Goal: Information Seeking & Learning: Learn about a topic

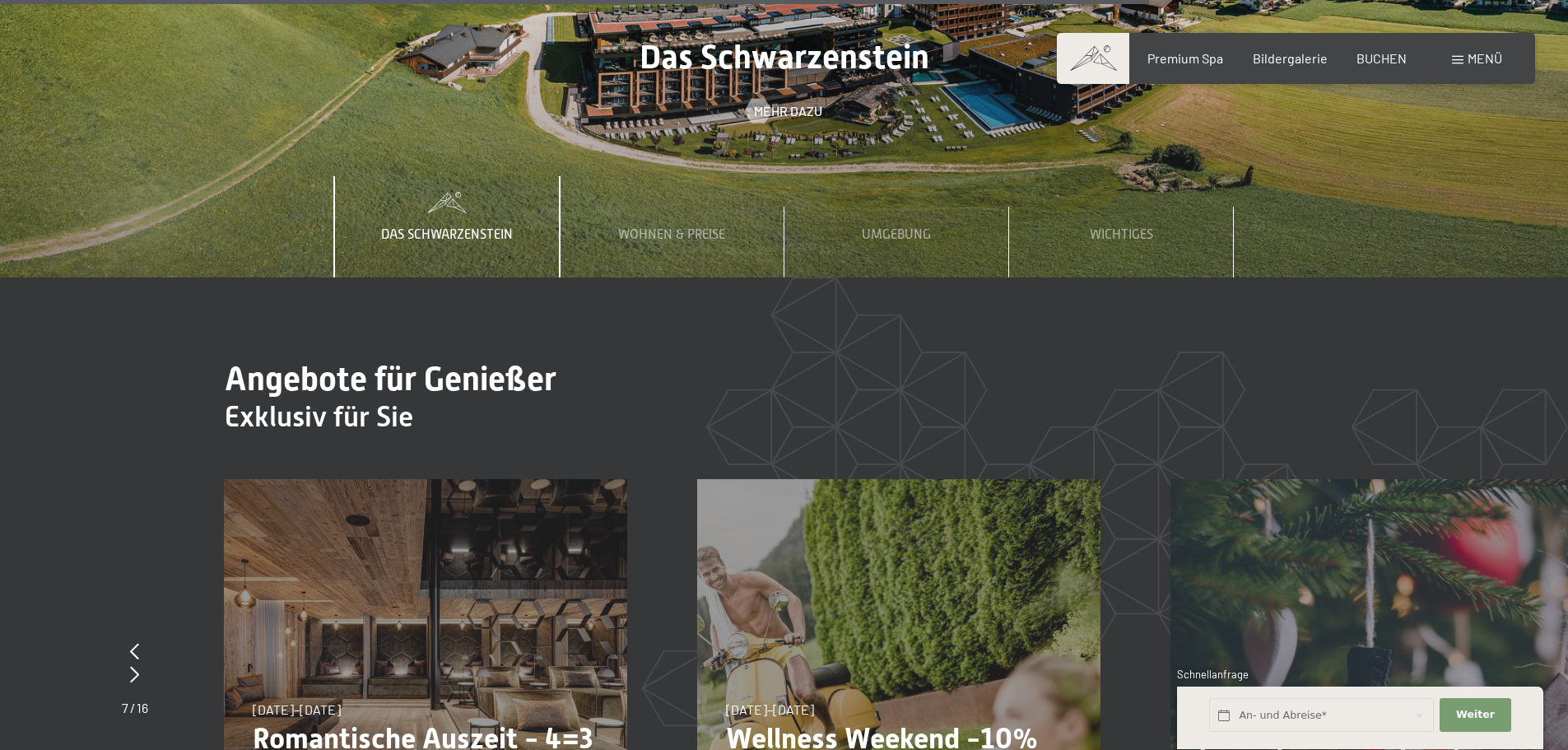
scroll to position [6178, 0]
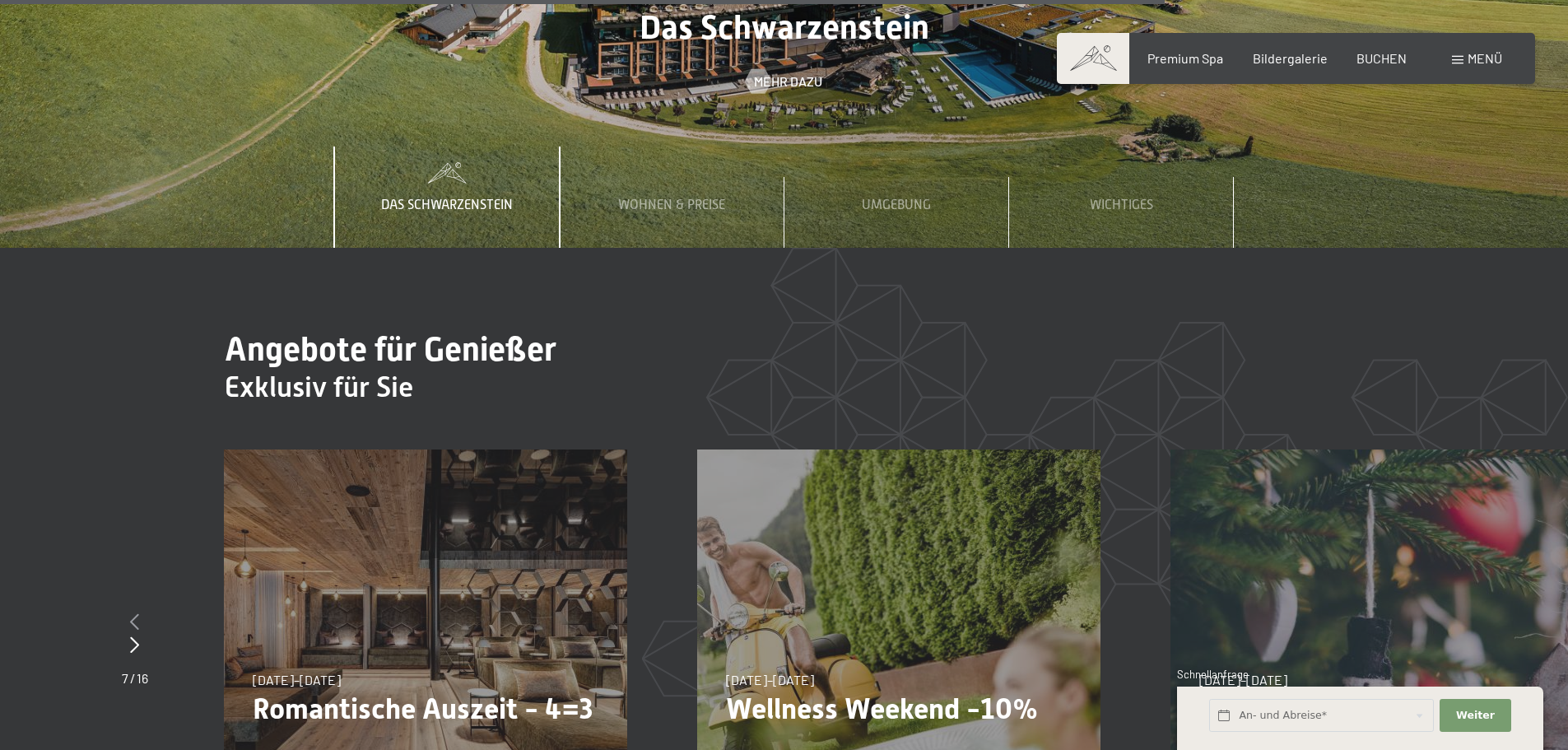
click at [131, 613] on icon at bounding box center [134, 621] width 9 height 17
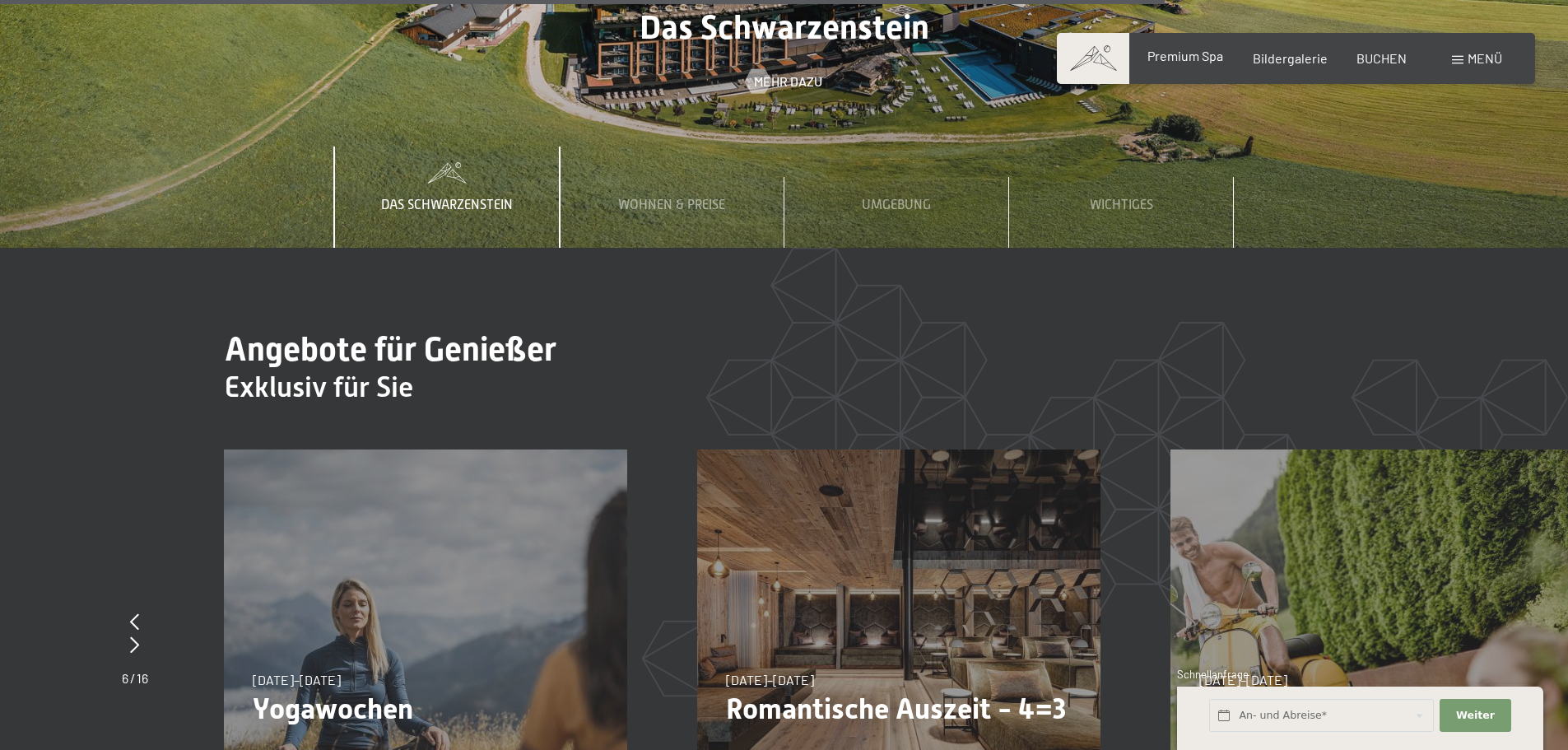
click at [1221, 53] on span "Premium Spa" at bounding box center [1185, 56] width 76 height 16
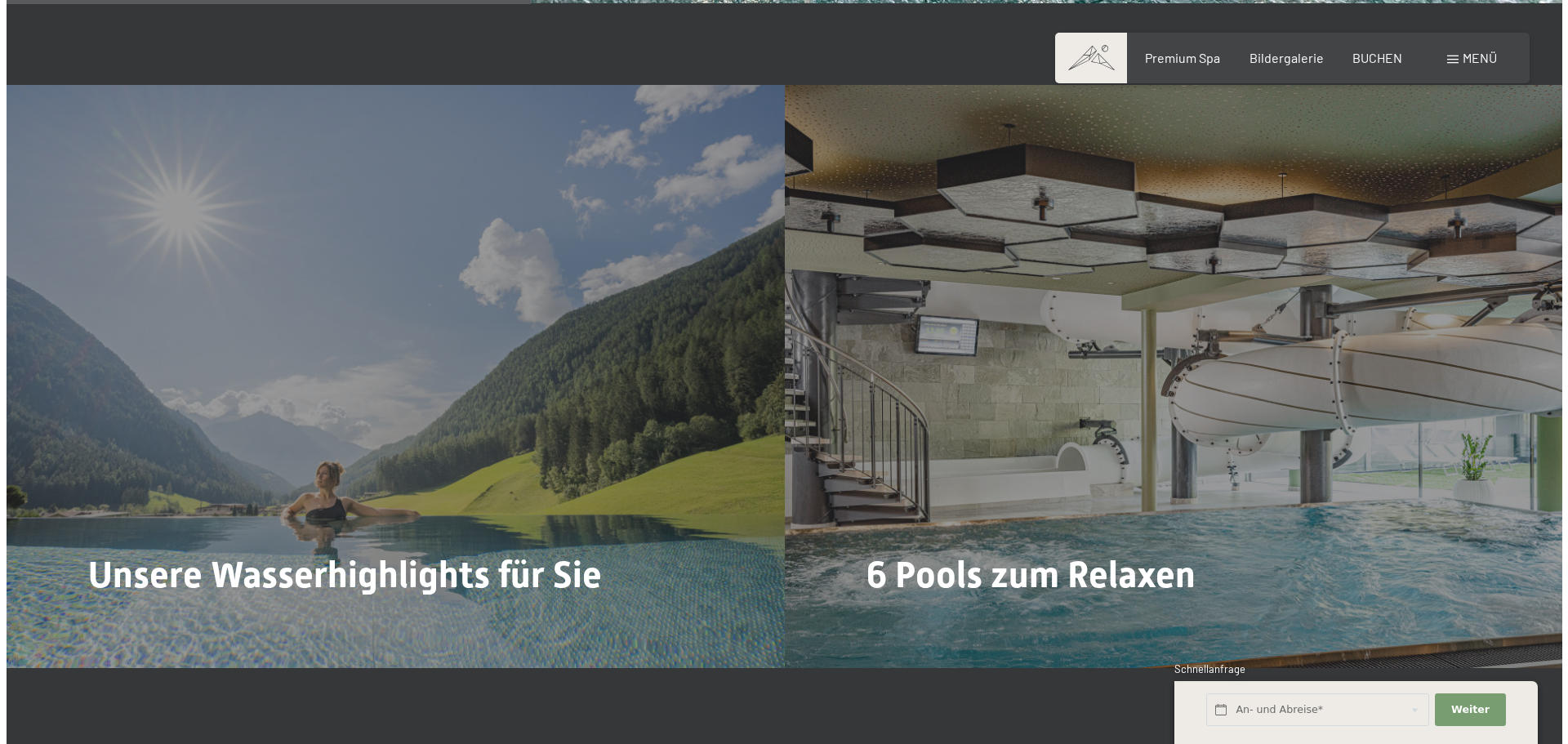
scroll to position [4086, 0]
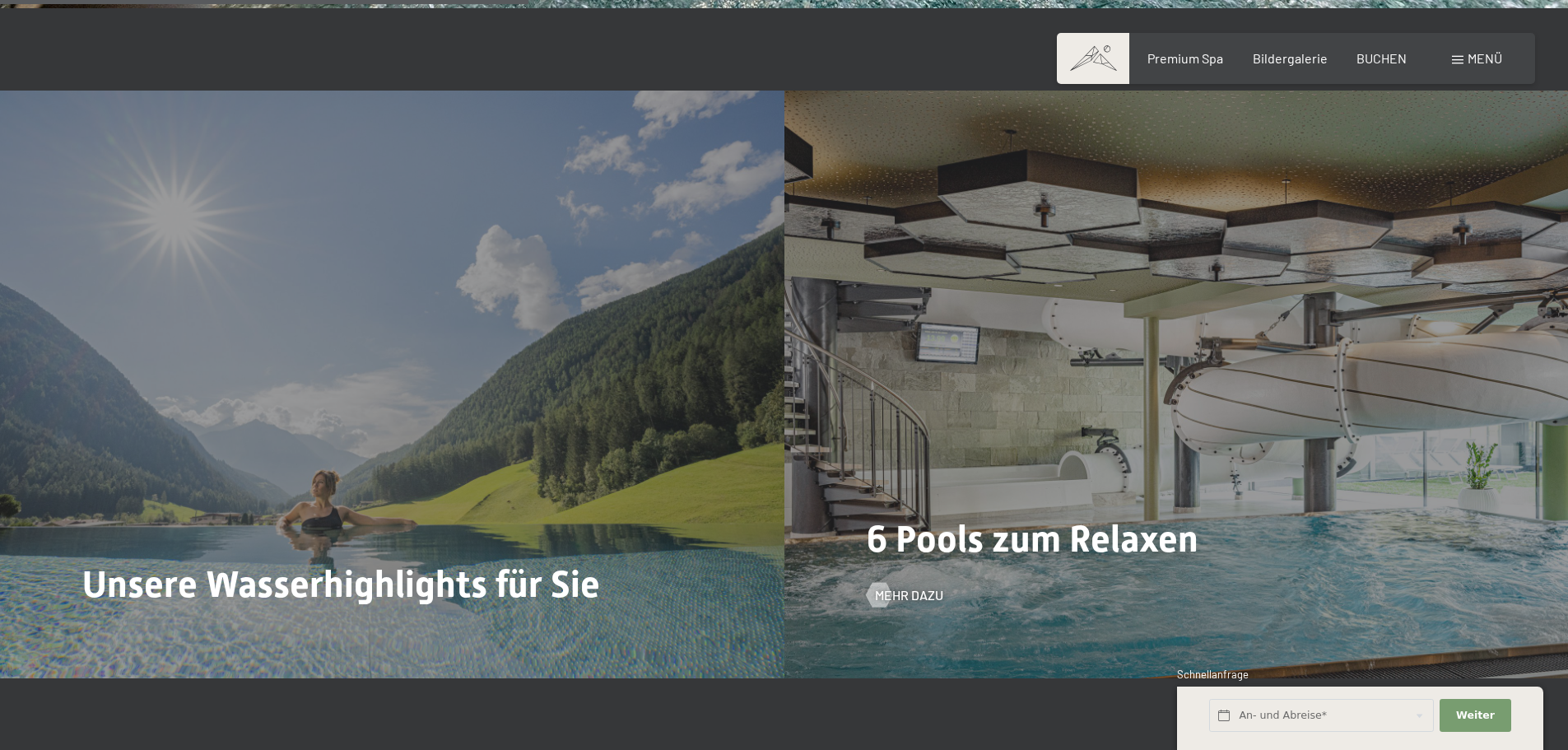
click at [1016, 435] on div "6 Pools zum Relaxen Mehr dazu" at bounding box center [1177, 384] width 785 height 588
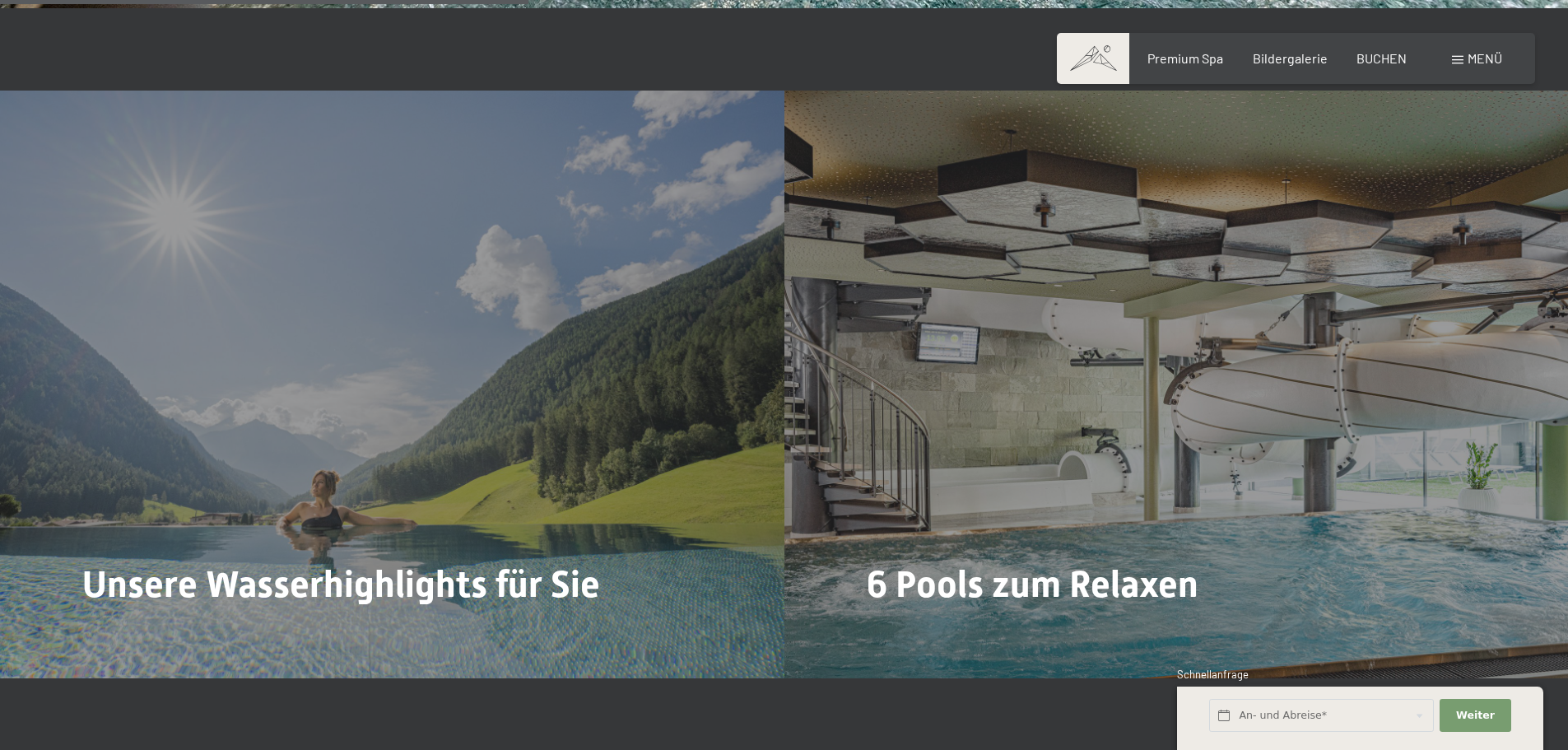
click at [923, 632] on span "Mehr dazu" at bounding box center [910, 641] width 69 height 18
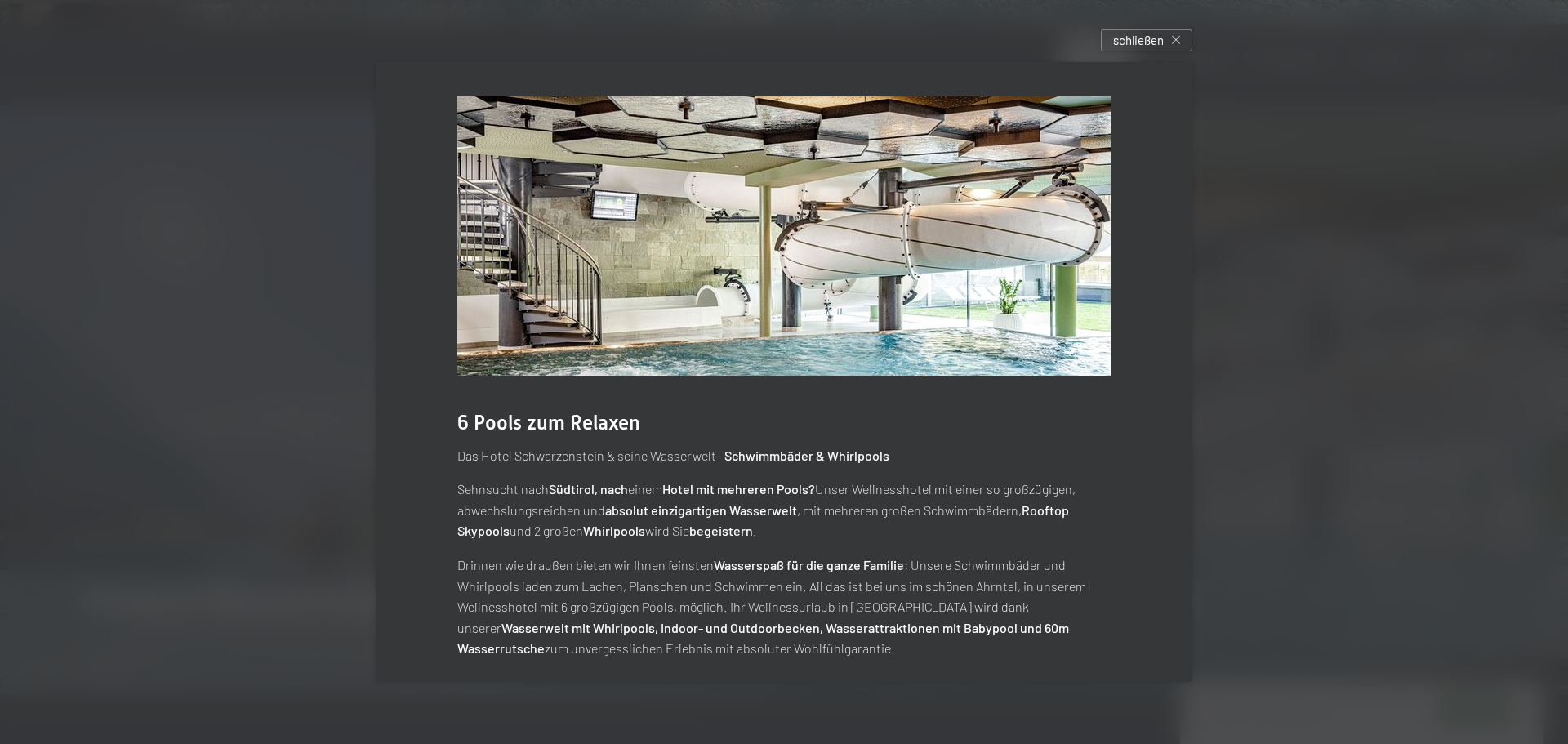
scroll to position [0, 0]
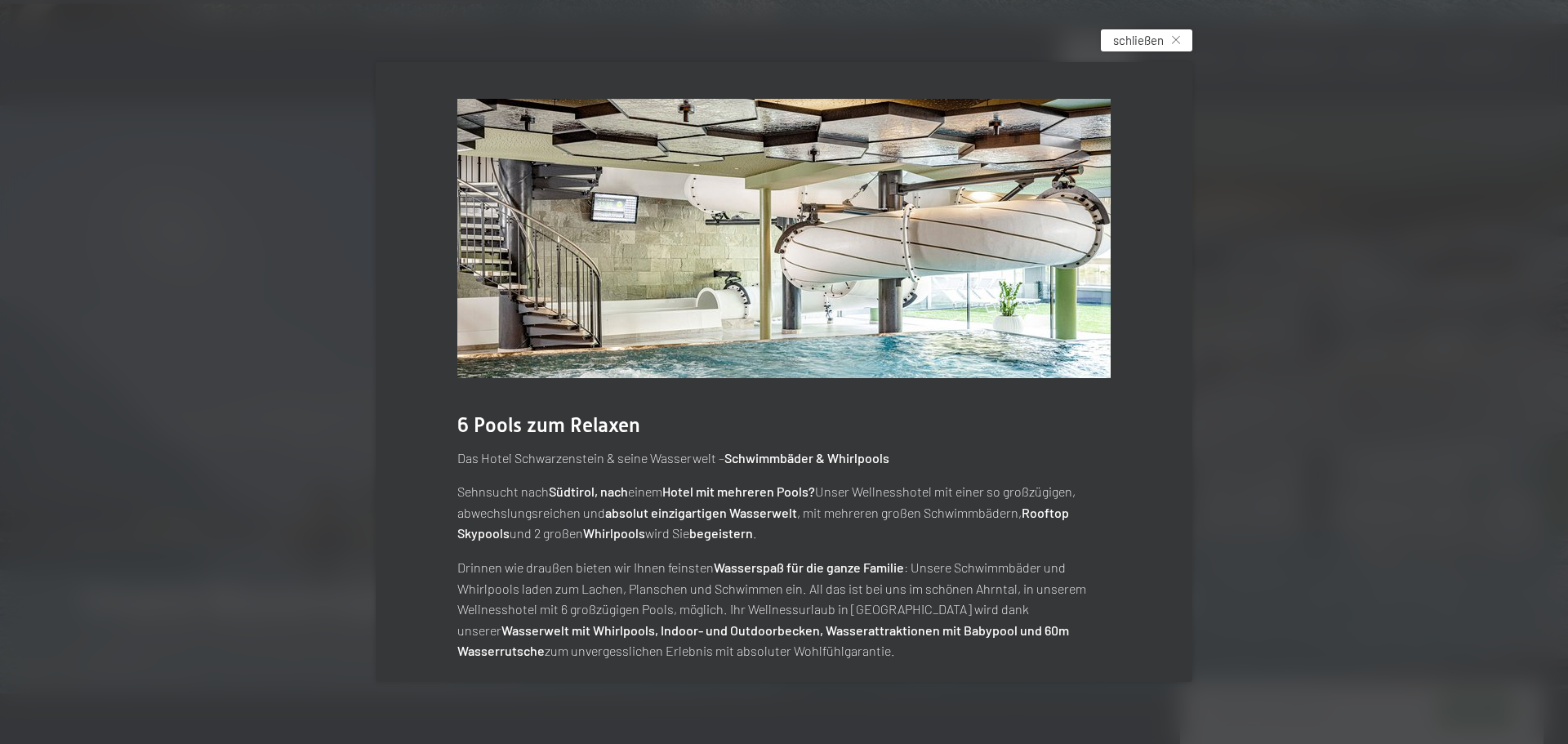
click at [1141, 40] on span "schließen" at bounding box center [1138, 41] width 51 height 18
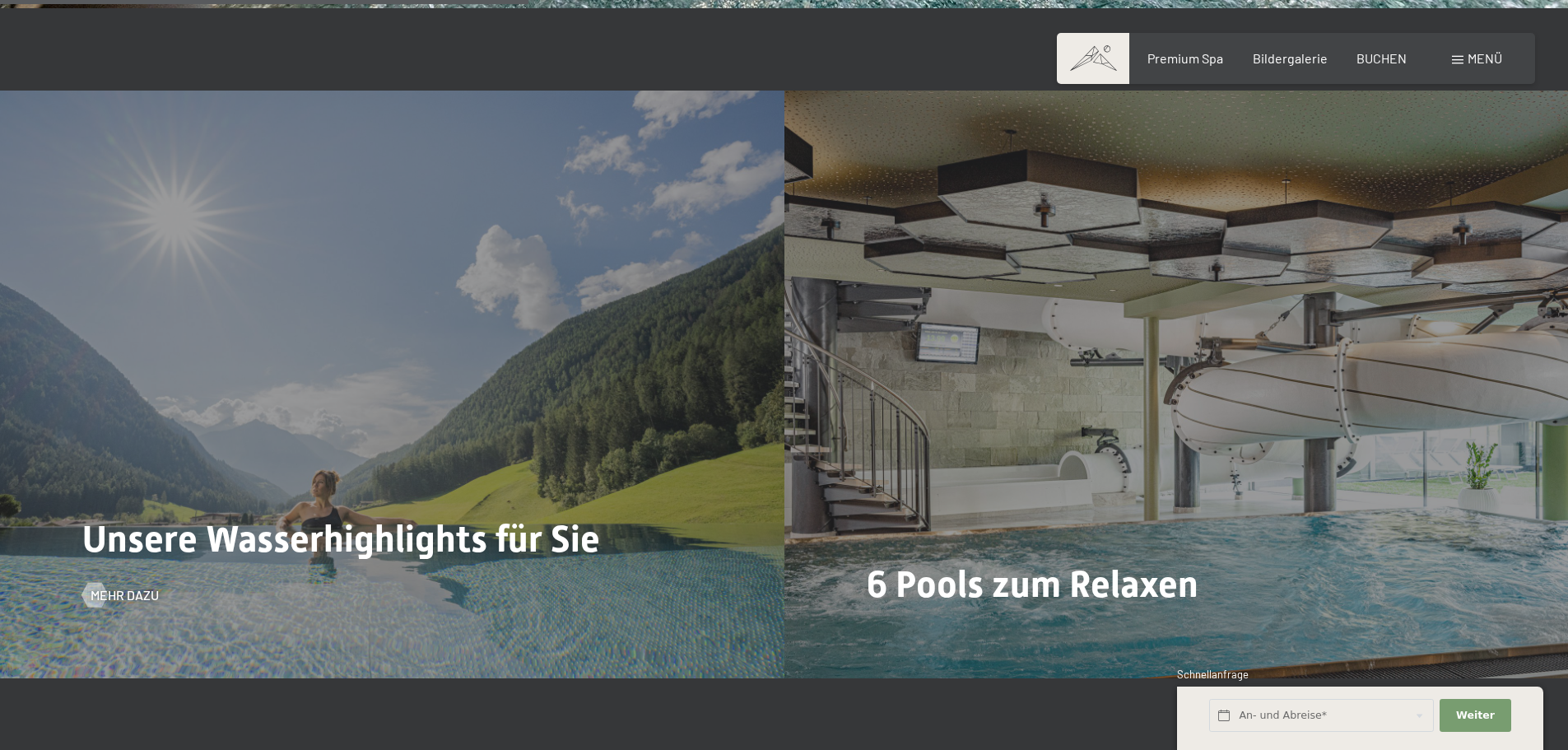
click at [528, 511] on div "Unsere Wasserhighlights für Sie Mehr dazu" at bounding box center [392, 384] width 785 height 588
click at [536, 524] on span "Unsere Wasserhighlights für Sie" at bounding box center [341, 539] width 518 height 43
click at [146, 604] on span "Mehr dazu" at bounding box center [141, 596] width 69 height 18
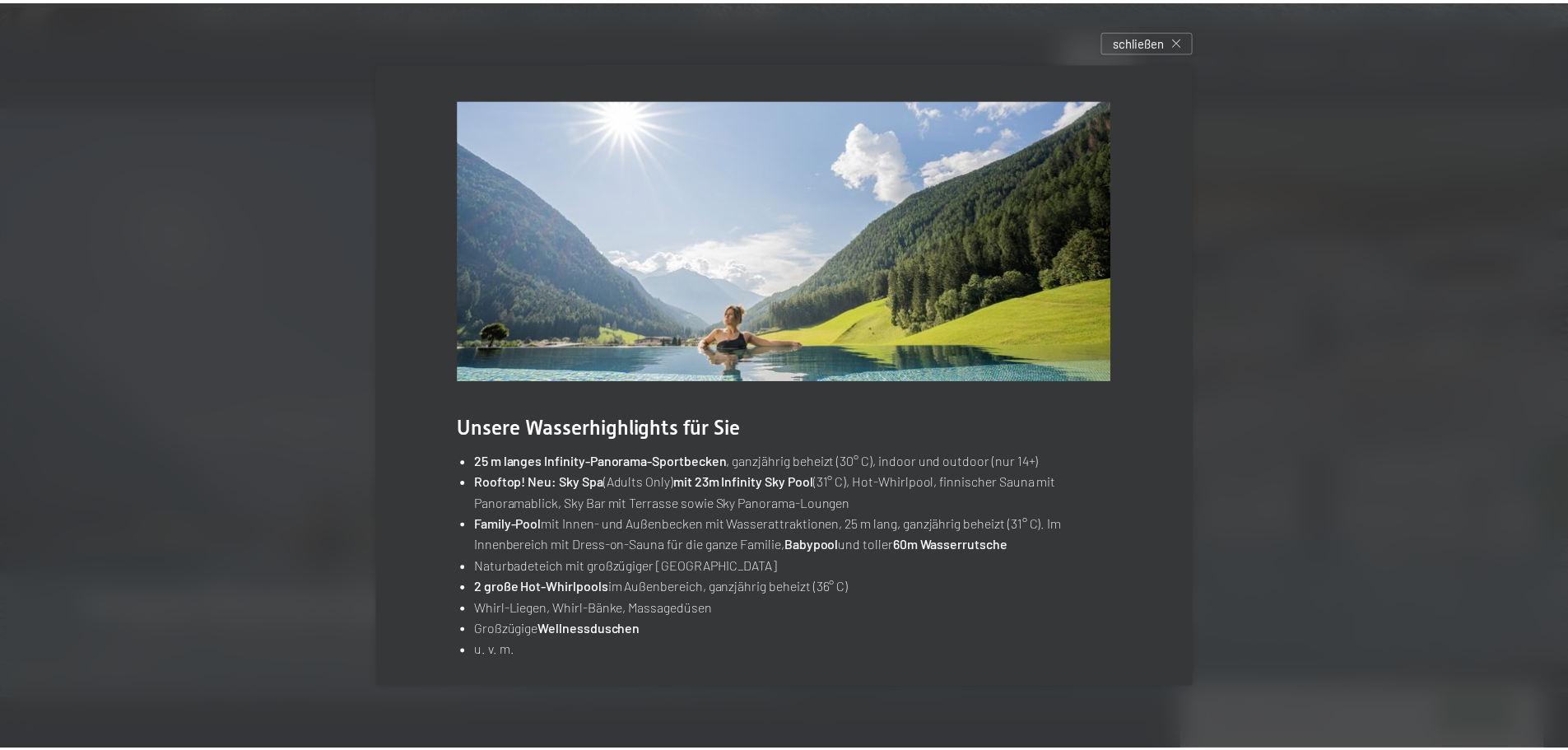
scroll to position [11, 0]
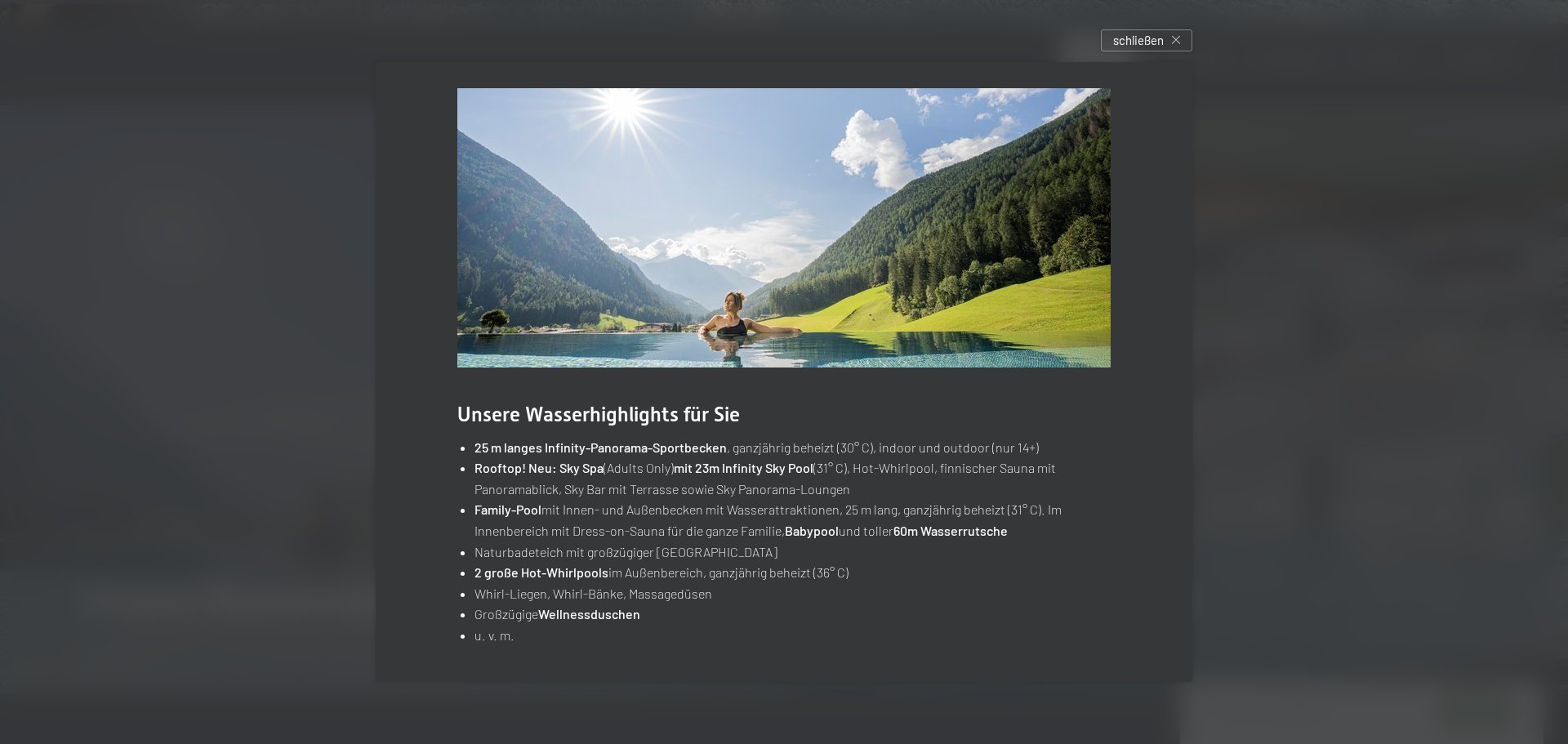
click at [1388, 405] on div at bounding box center [784, 372] width 1568 height 744
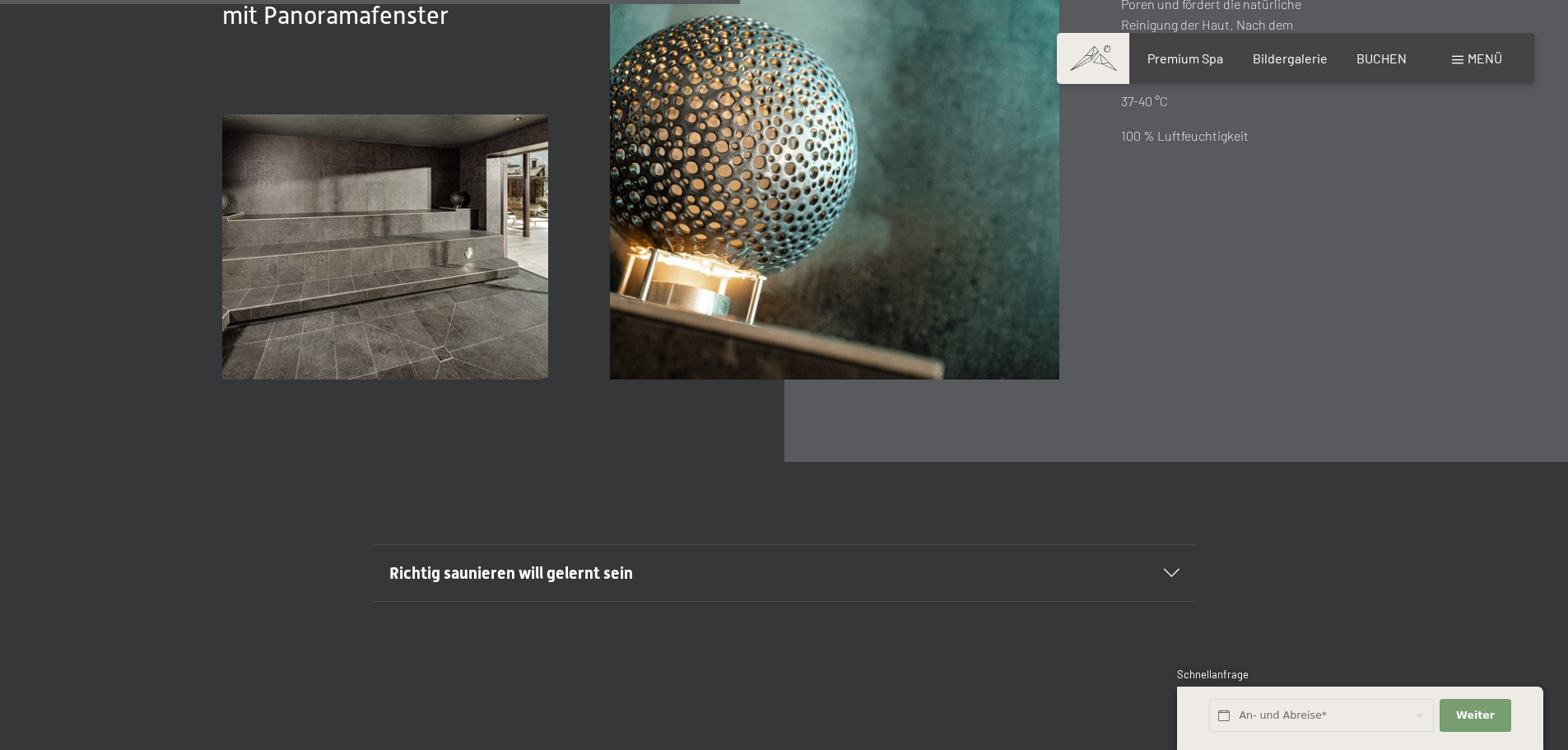
scroll to position [6178, 0]
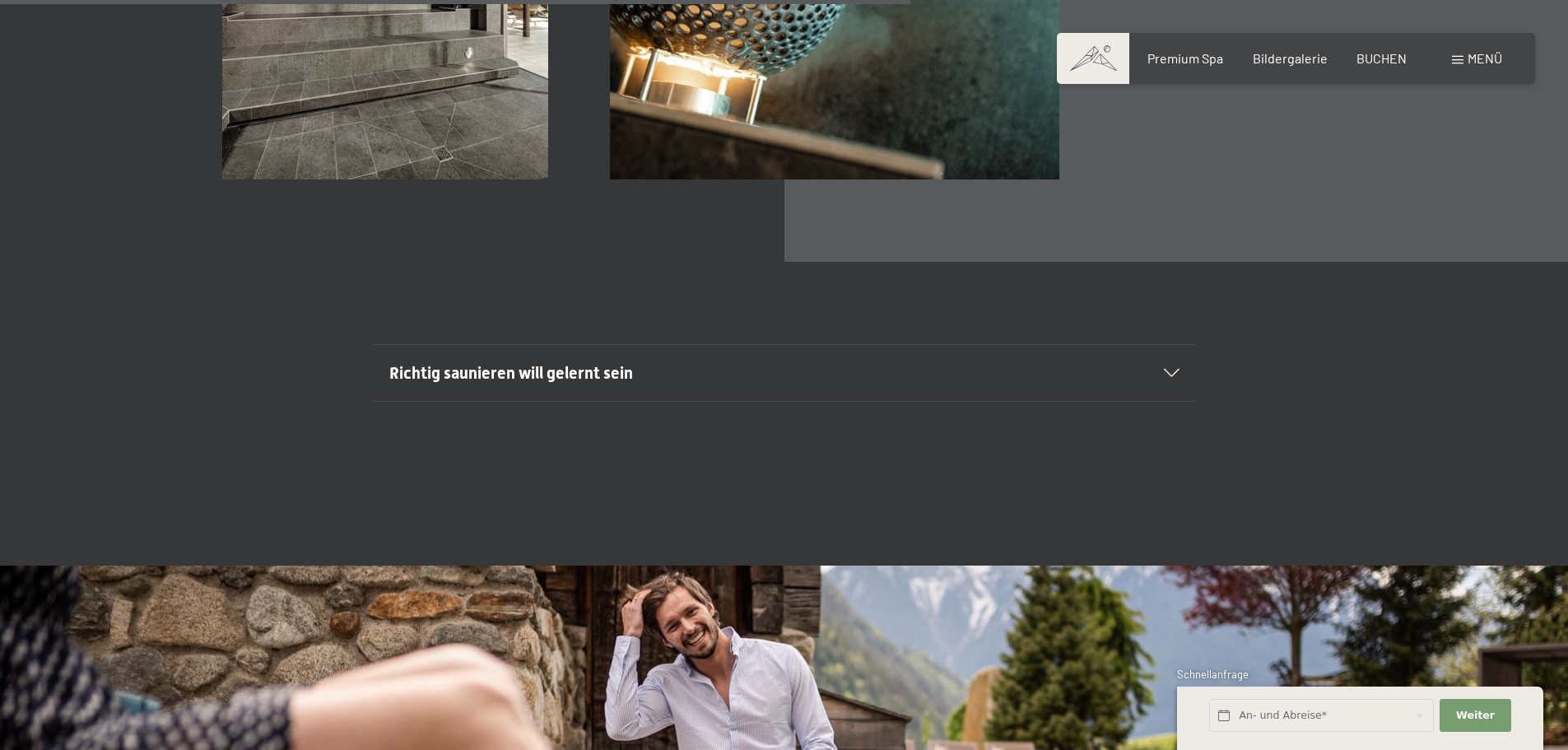
drag, startPoint x: 581, startPoint y: 304, endPoint x: 531, endPoint y: 280, distance: 55.5
click at [531, 280] on div "Richtig saunieren will gelernt sein Manche mögen’s heiß: Ihr Urlaub in unserem …" at bounding box center [784, 372] width 1568 height 221
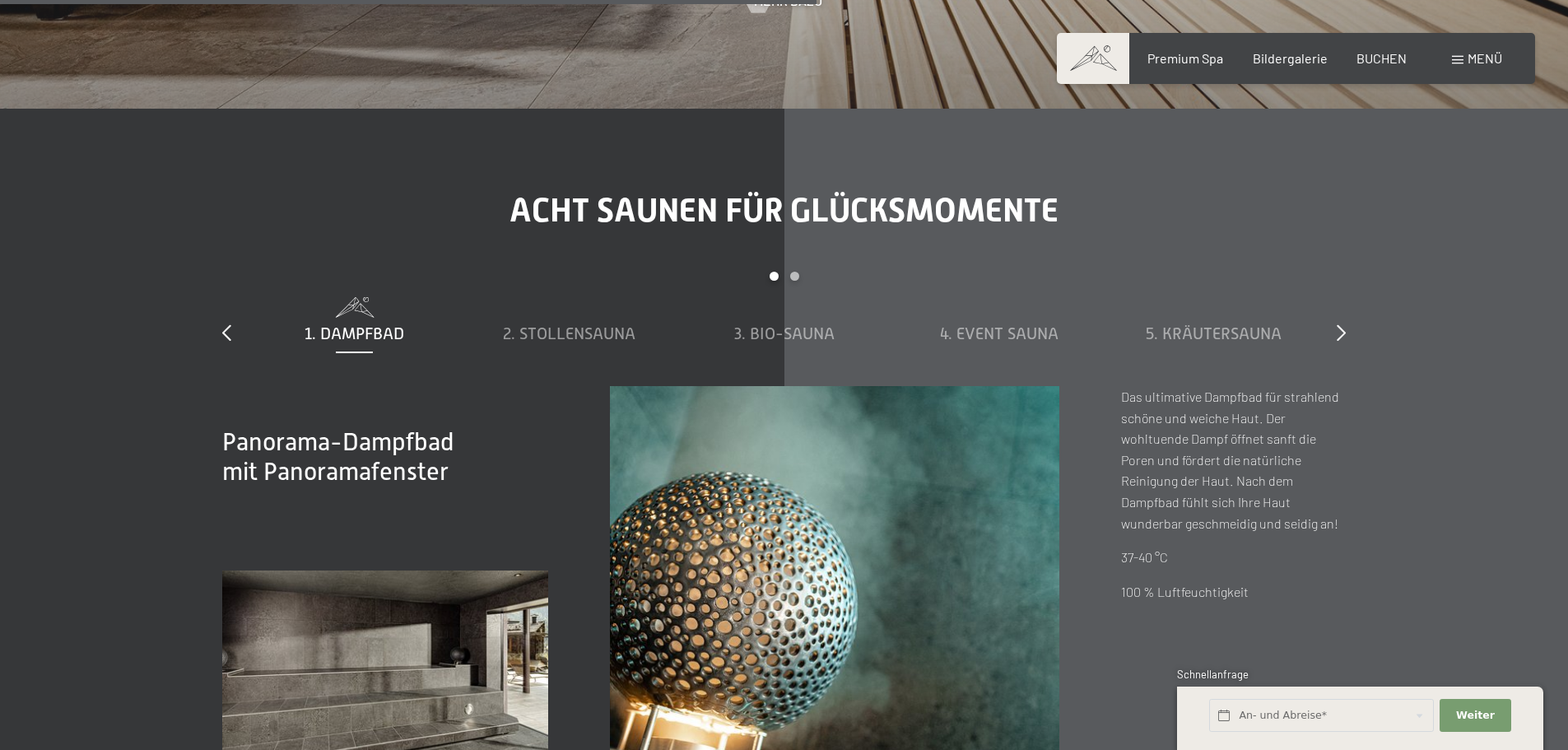
scroll to position [5518, 0]
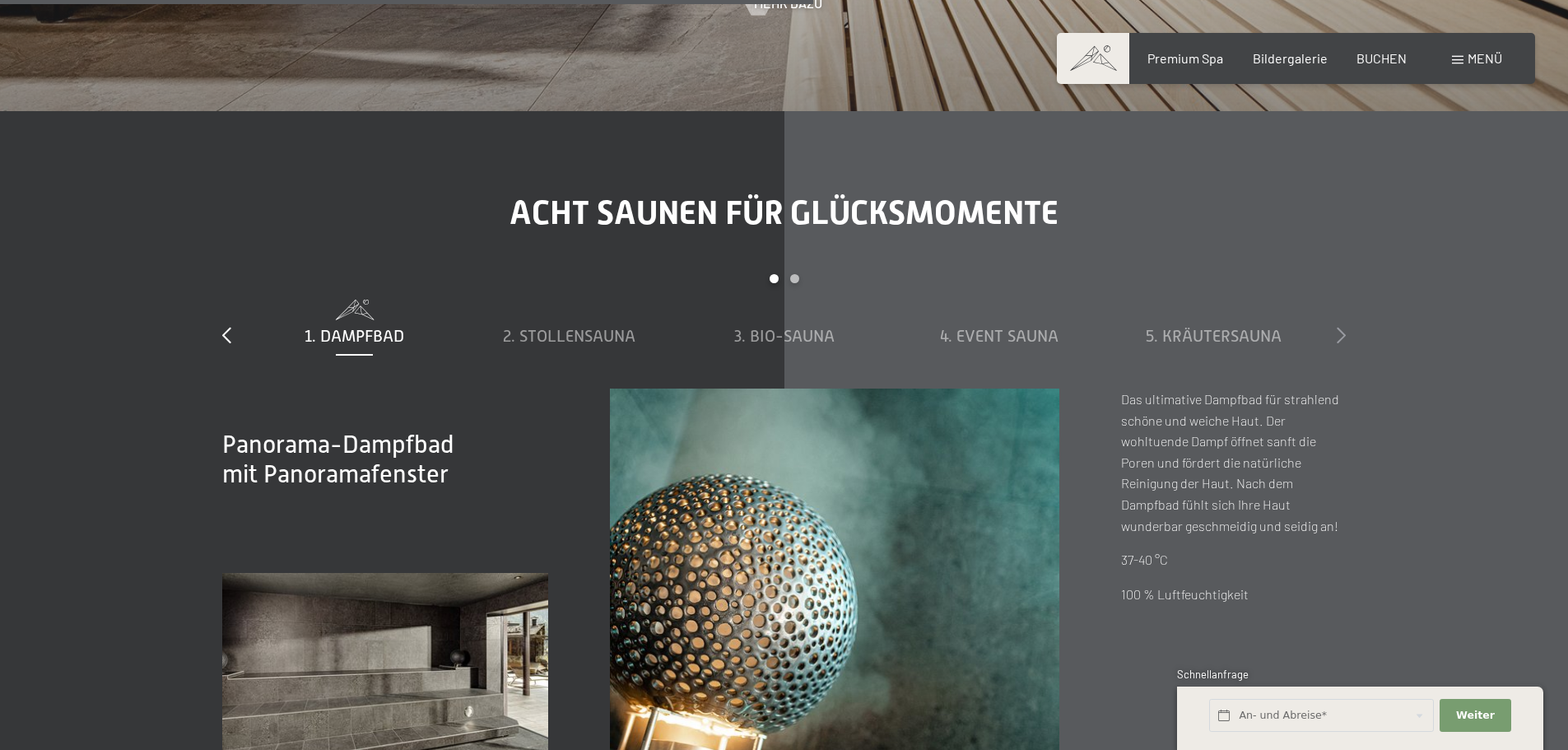
click at [1344, 328] on icon at bounding box center [1341, 335] width 9 height 17
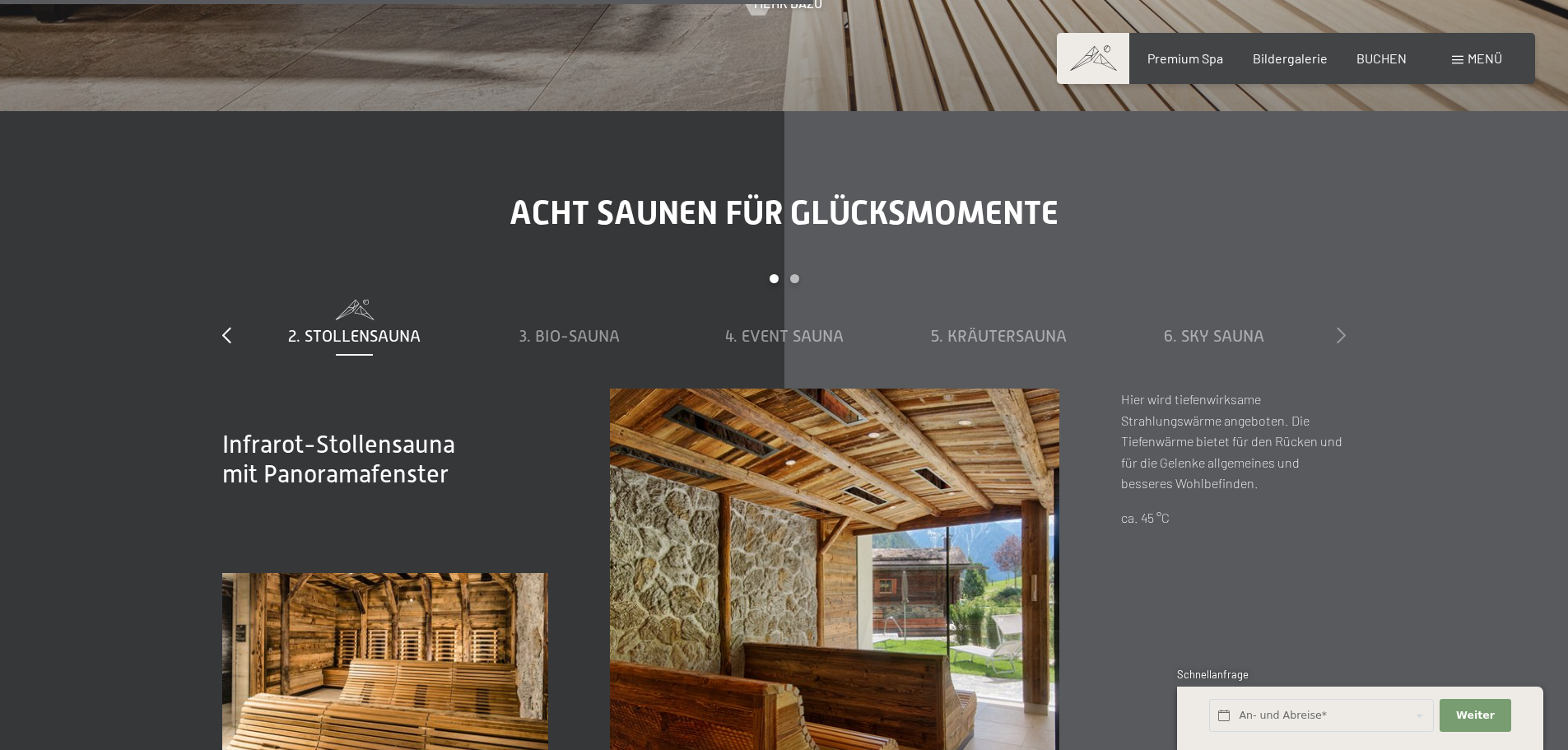
click at [1344, 328] on icon at bounding box center [1341, 335] width 9 height 17
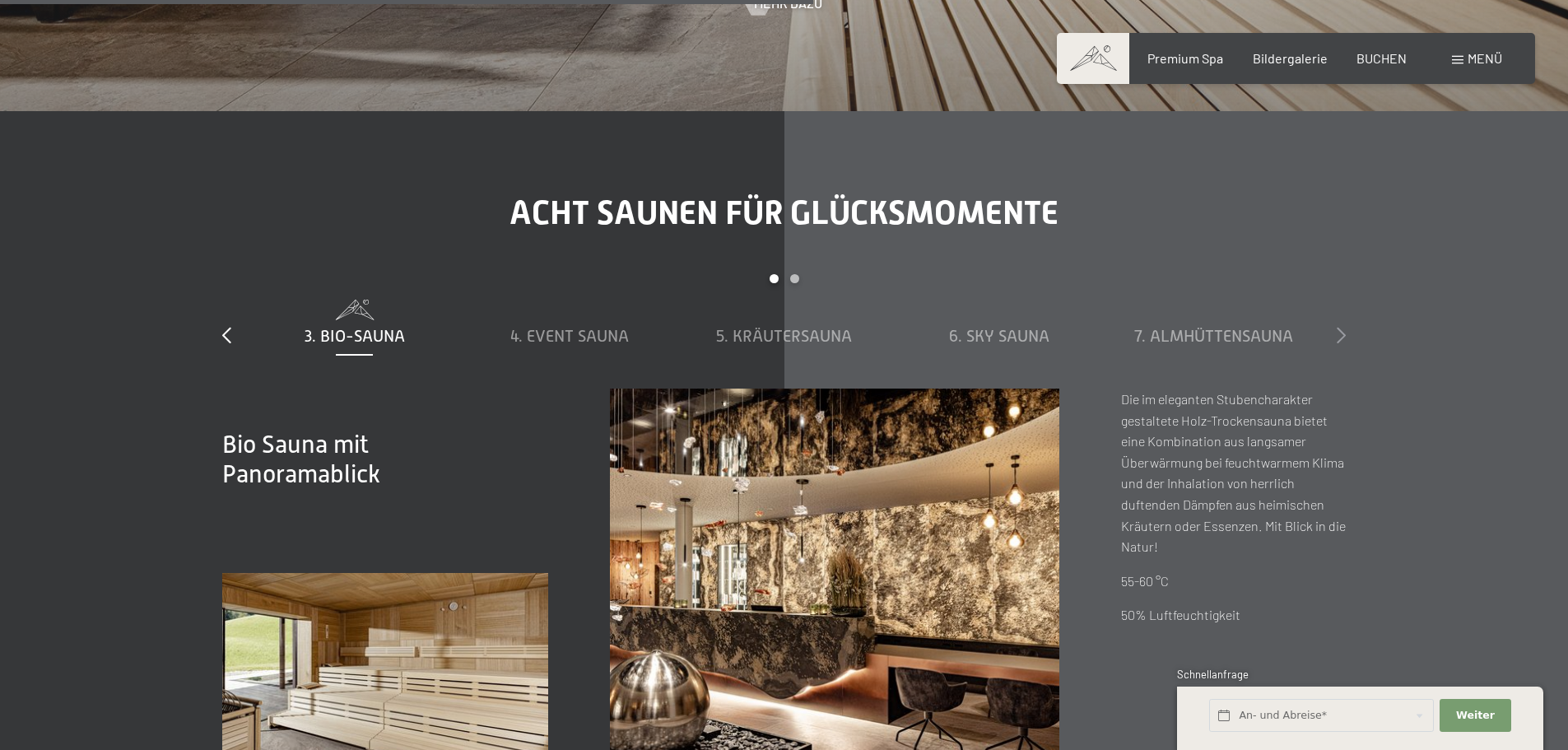
click at [1344, 328] on icon at bounding box center [1341, 335] width 9 height 17
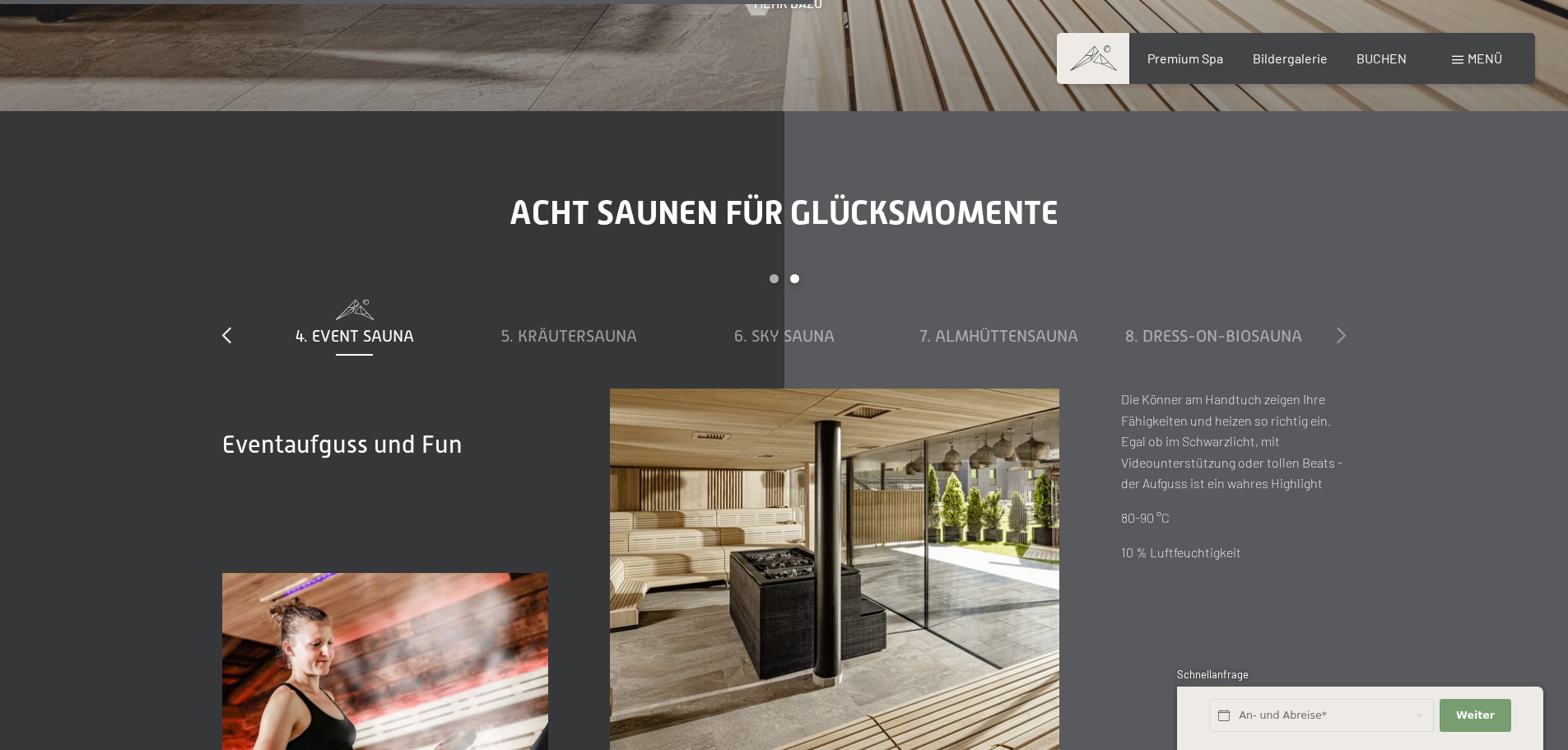
click at [1344, 328] on icon at bounding box center [1341, 335] width 9 height 17
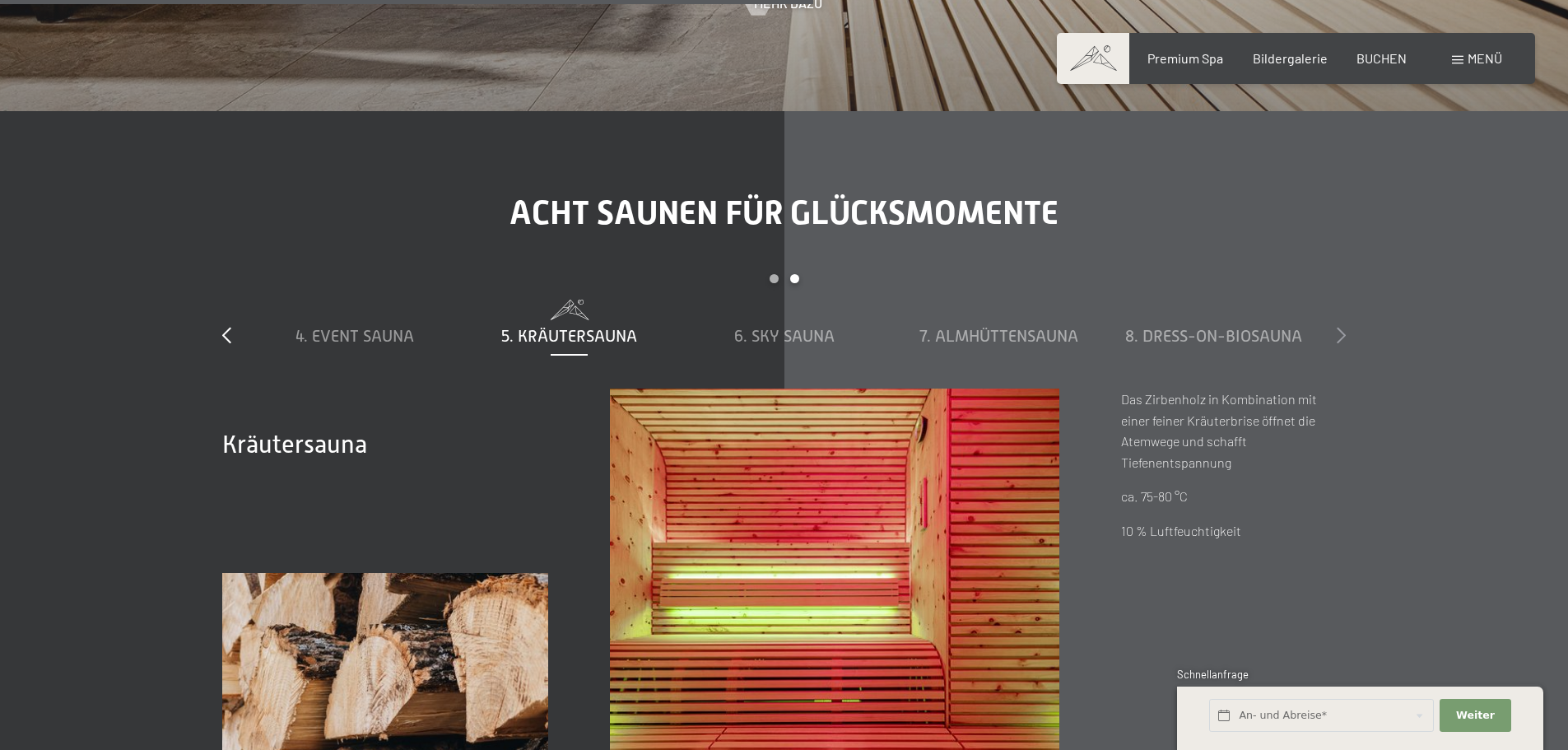
click at [1344, 328] on icon at bounding box center [1341, 335] width 9 height 17
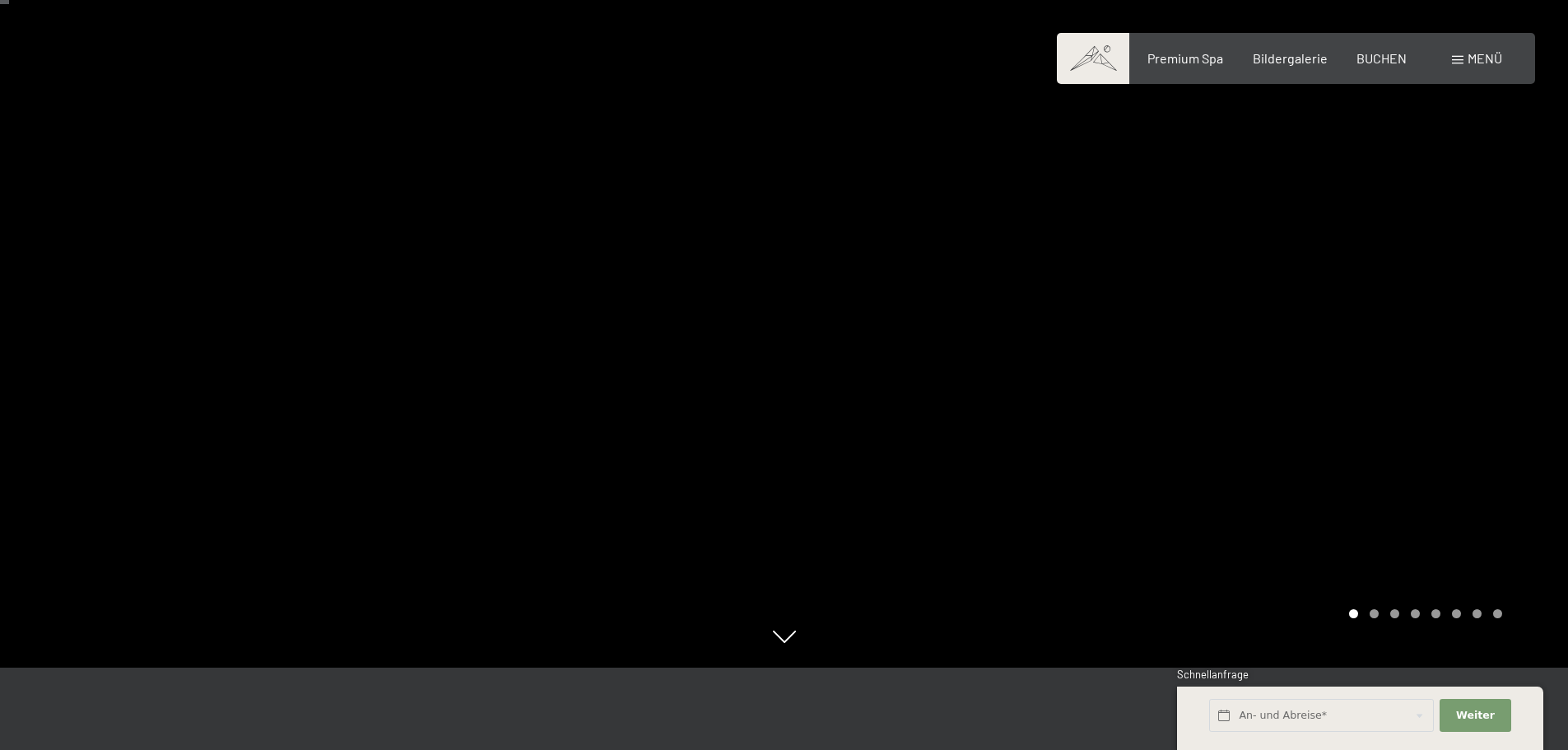
scroll to position [0, 0]
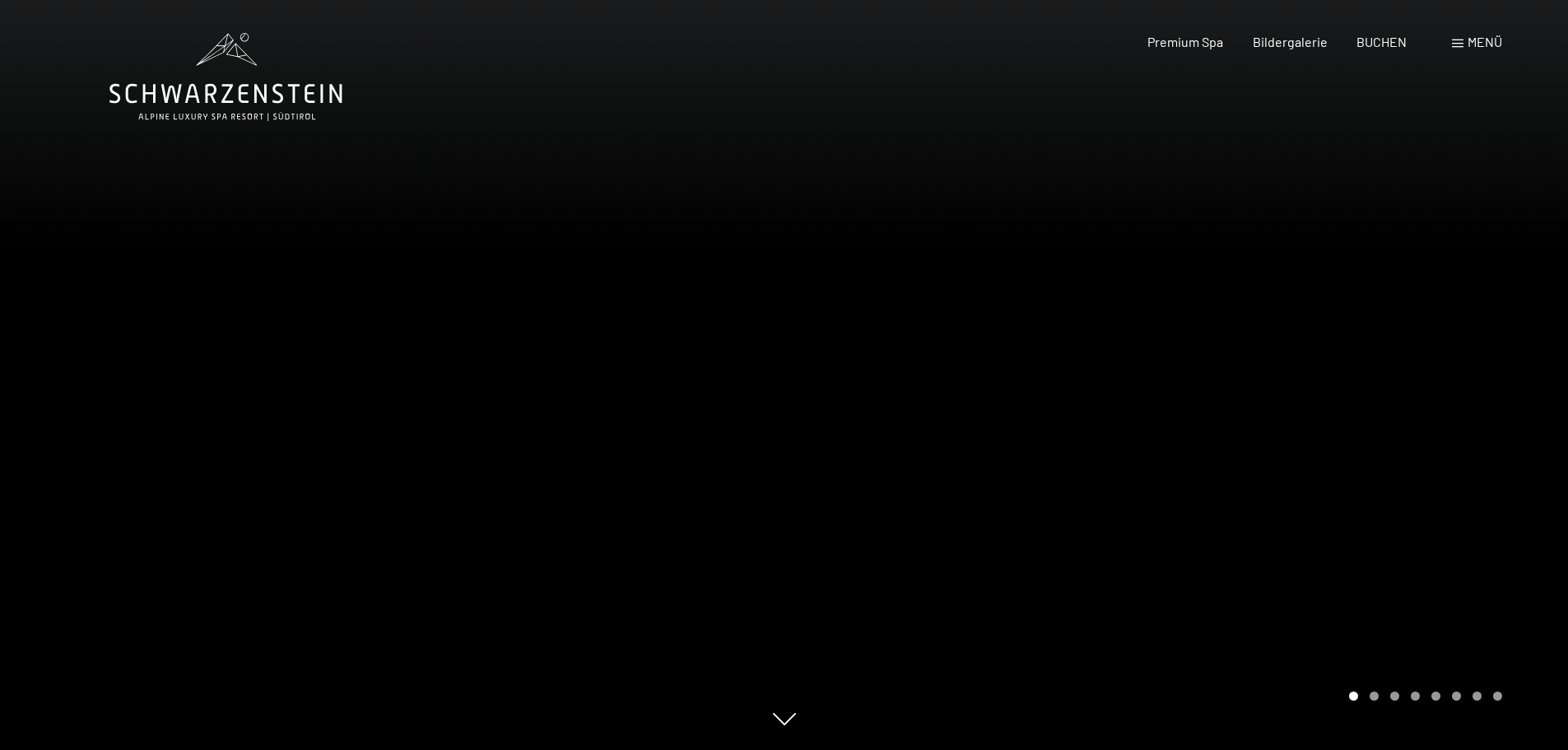
click at [221, 94] on icon at bounding box center [225, 78] width 233 height 88
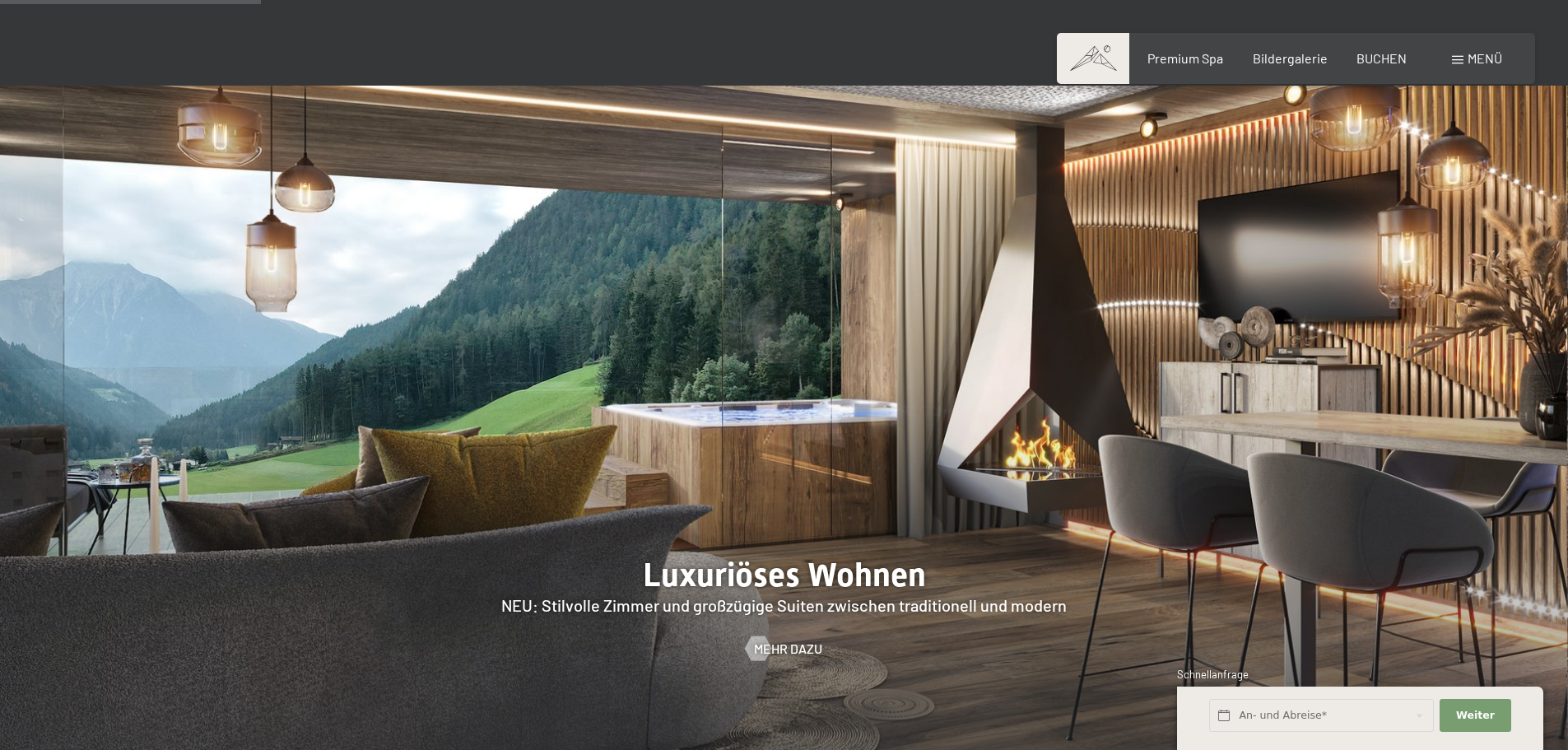
scroll to position [1647, 0]
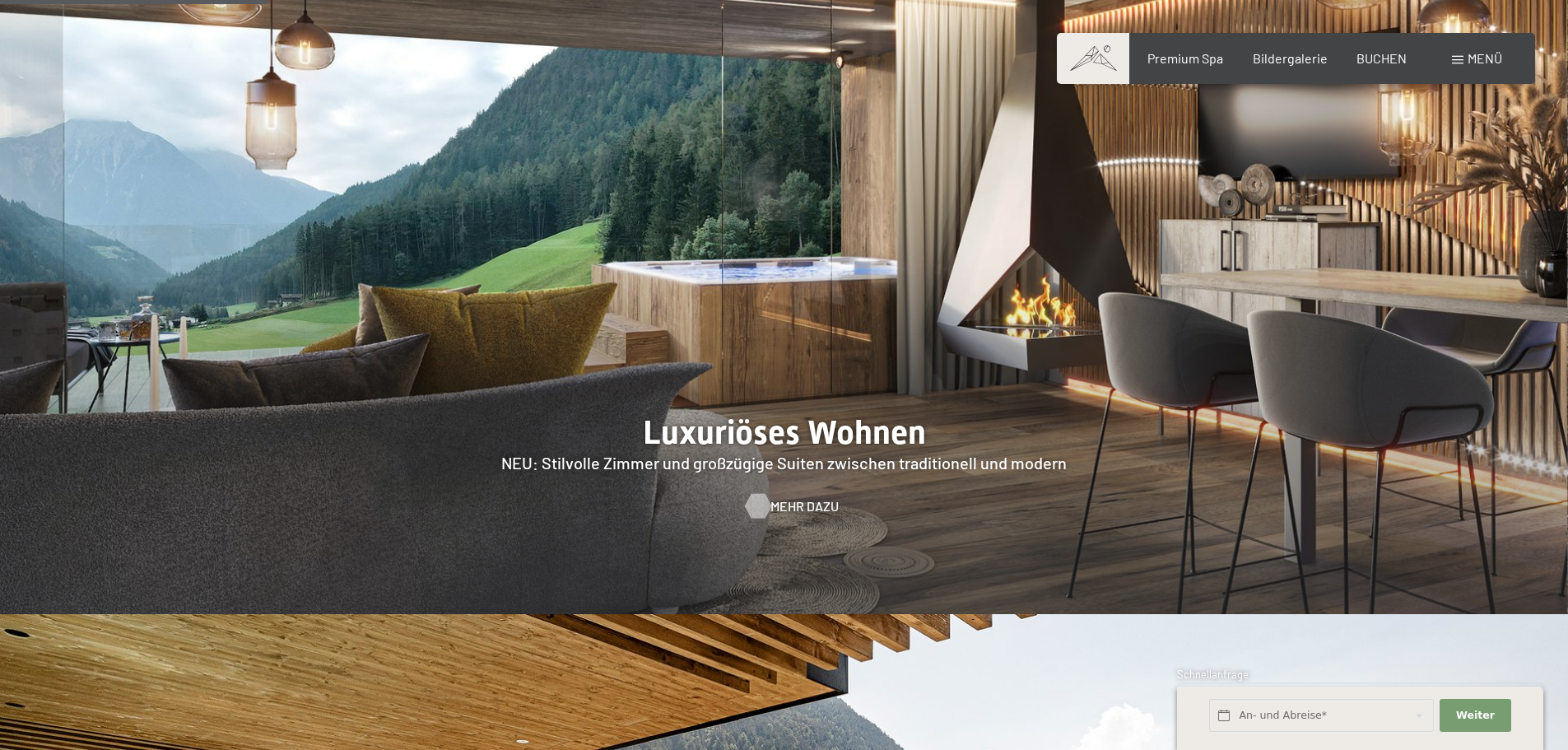
click at [777, 497] on span "Mehr dazu" at bounding box center [805, 506] width 69 height 18
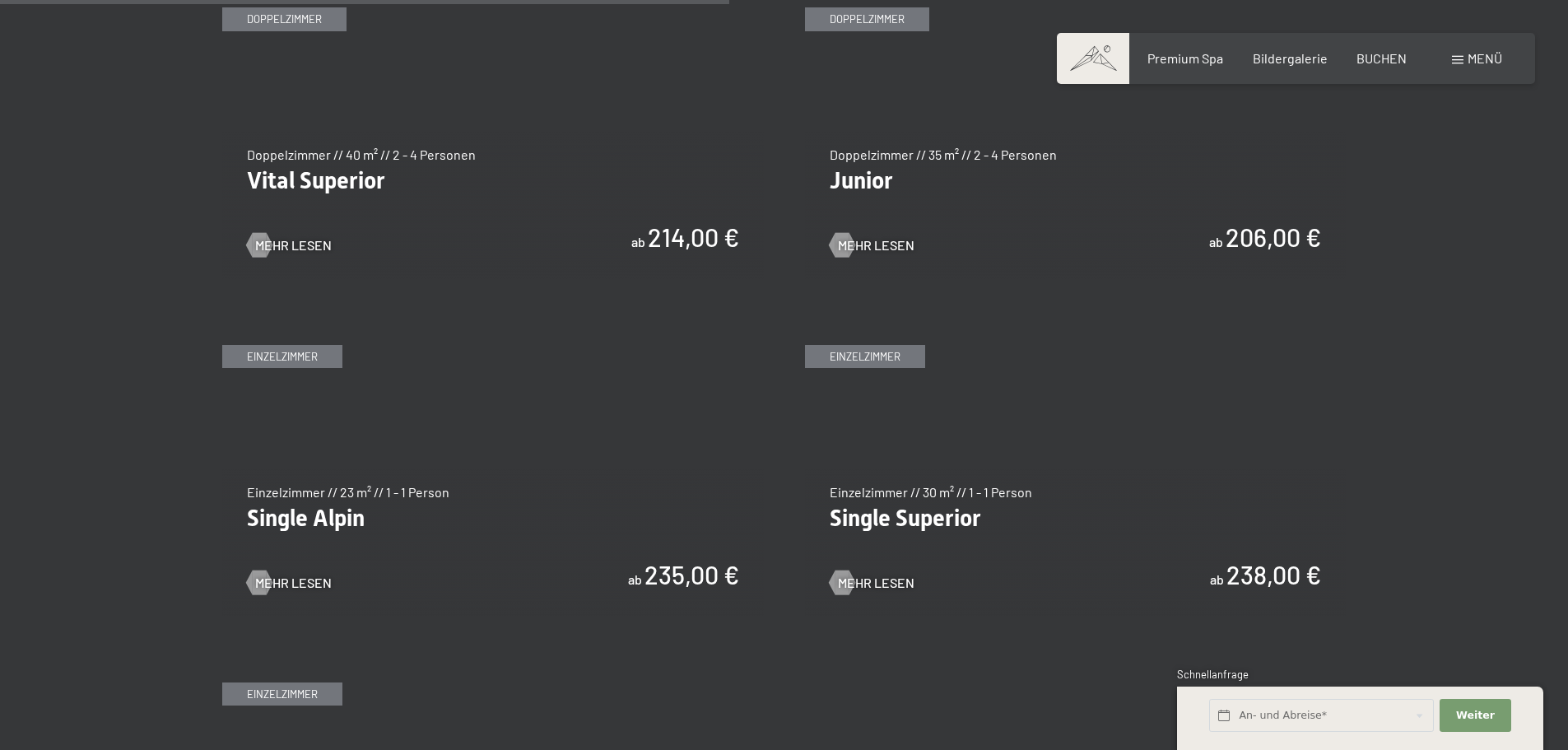
scroll to position [2389, 0]
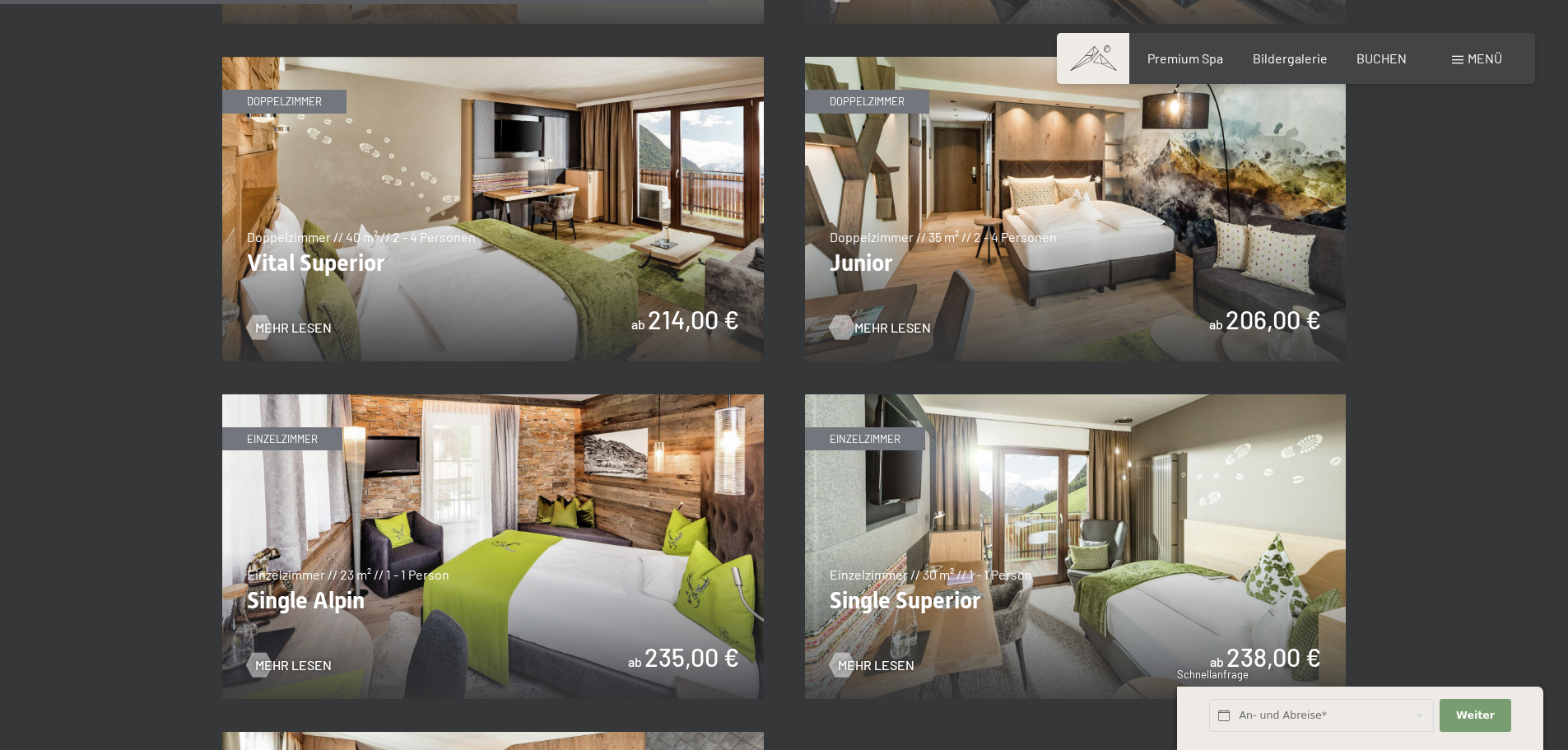
click at [883, 326] on span "Mehr Lesen" at bounding box center [893, 327] width 77 height 18
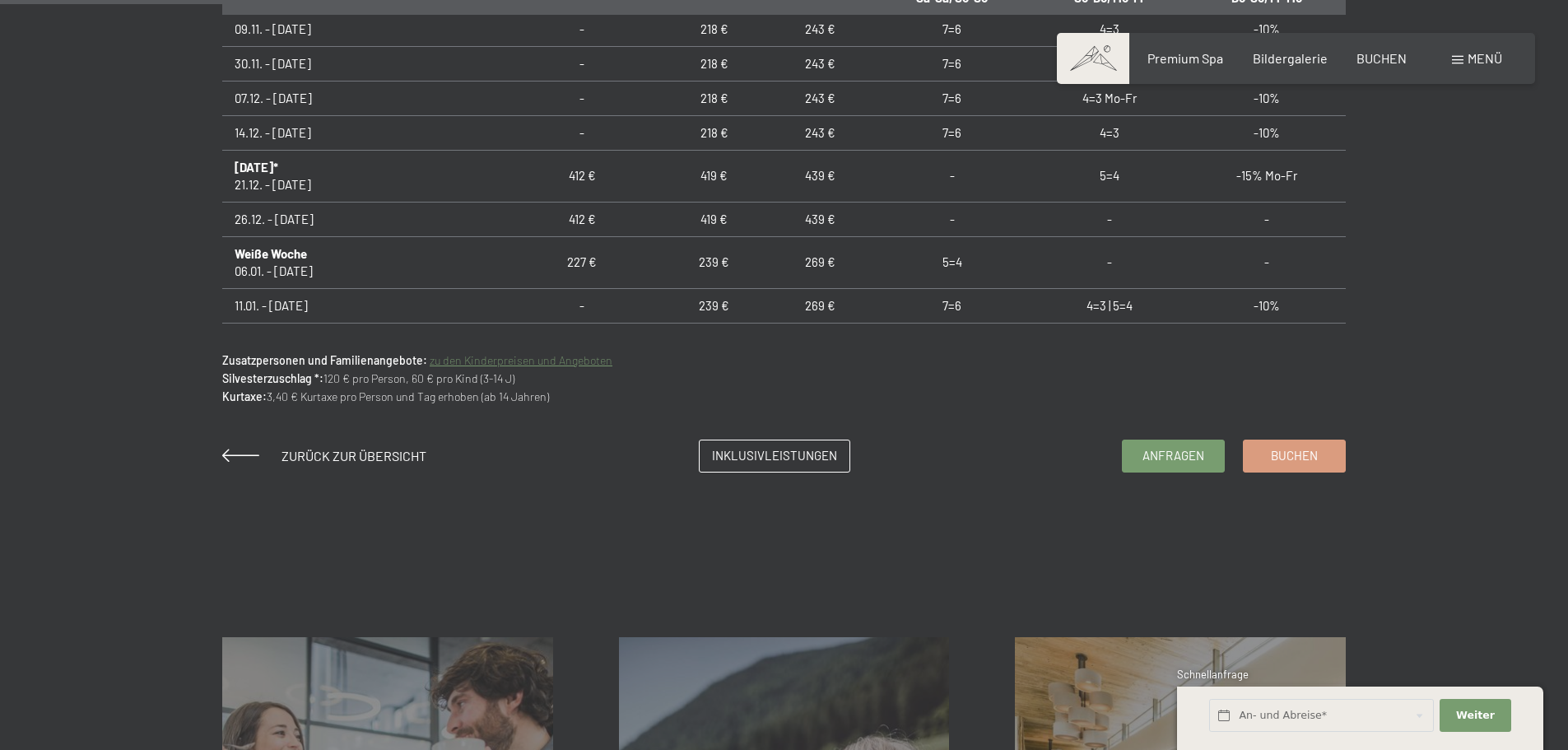
scroll to position [1236, 0]
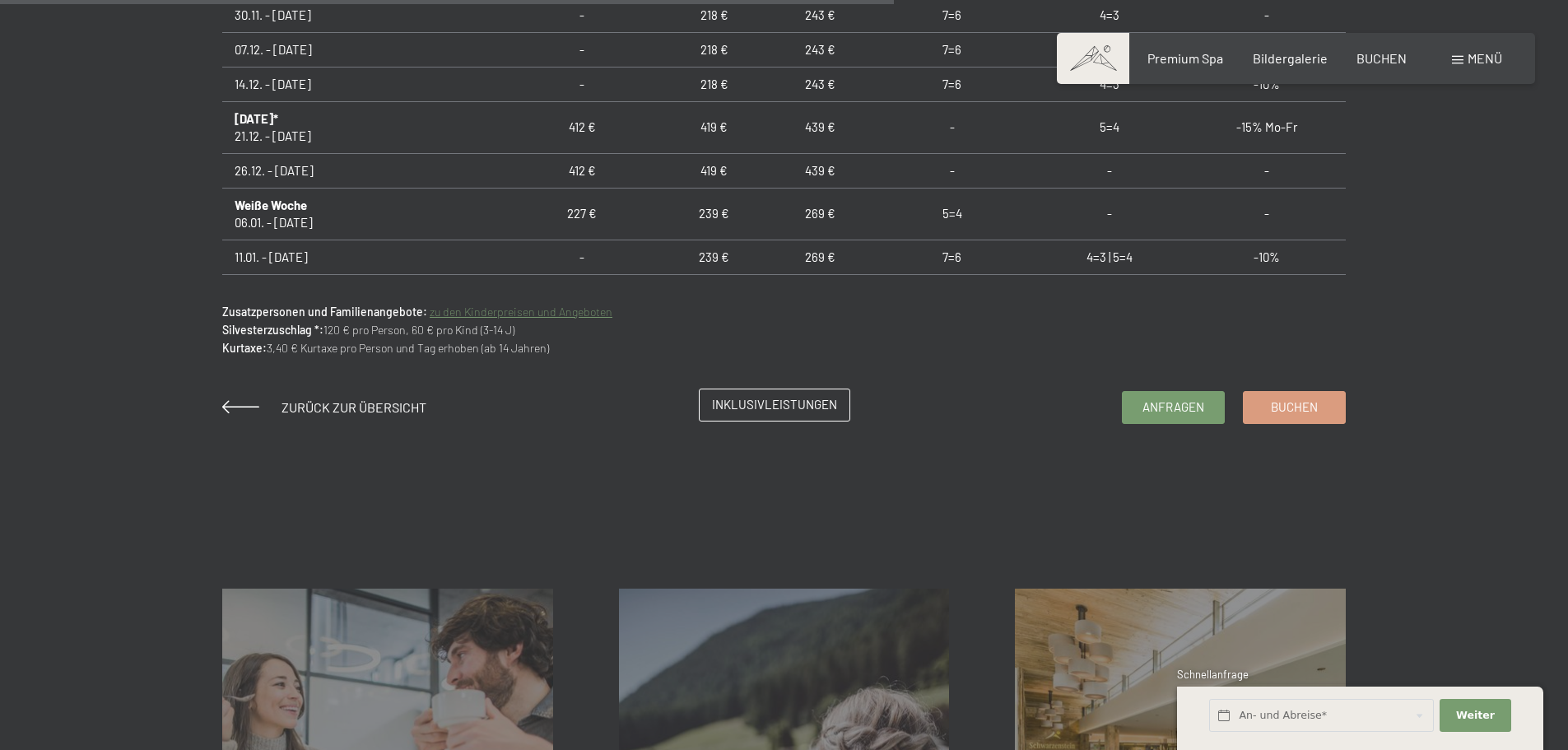
click at [779, 405] on span "Inklusivleistungen" at bounding box center [774, 405] width 125 height 18
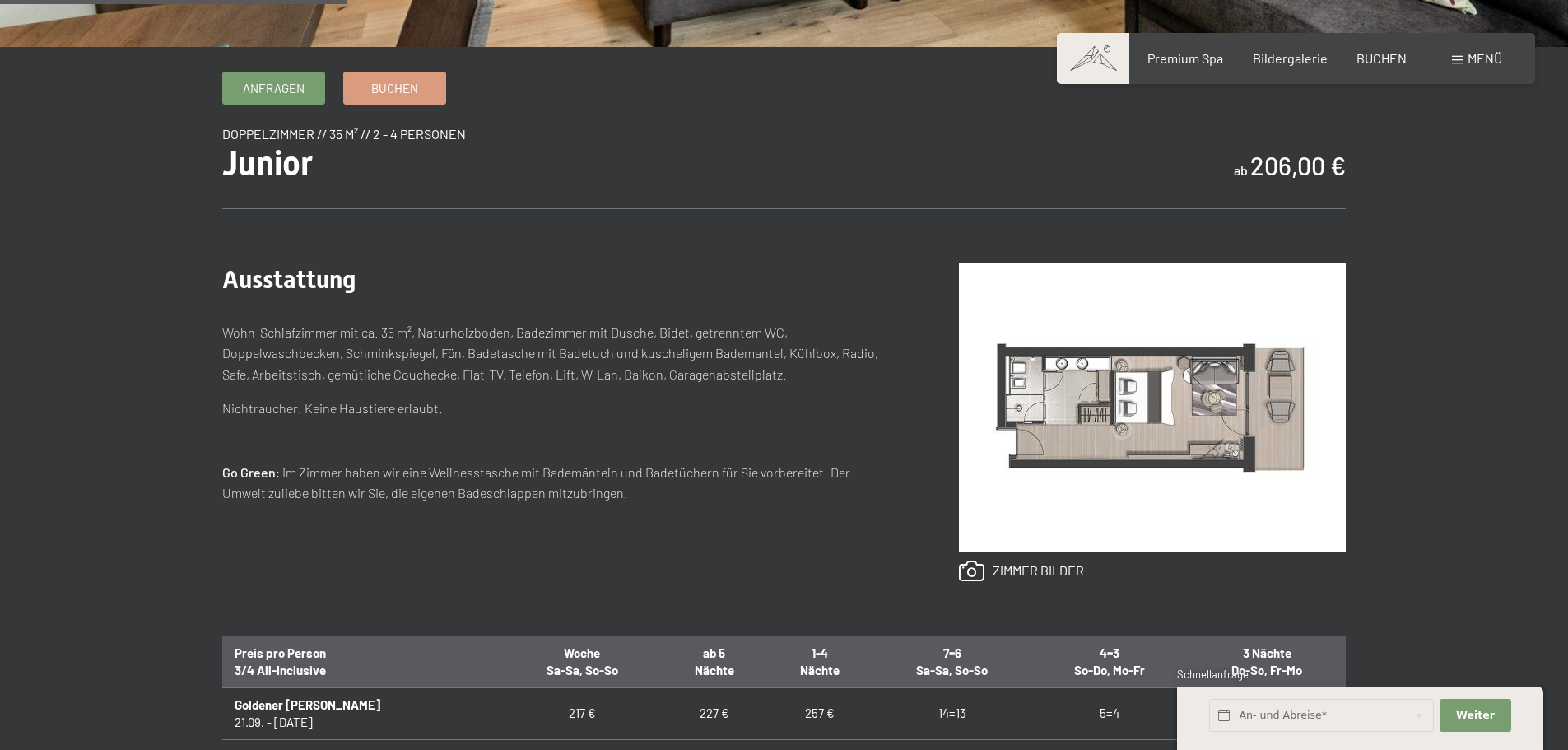
scroll to position [824, 0]
